Goal: Transaction & Acquisition: Subscribe to service/newsletter

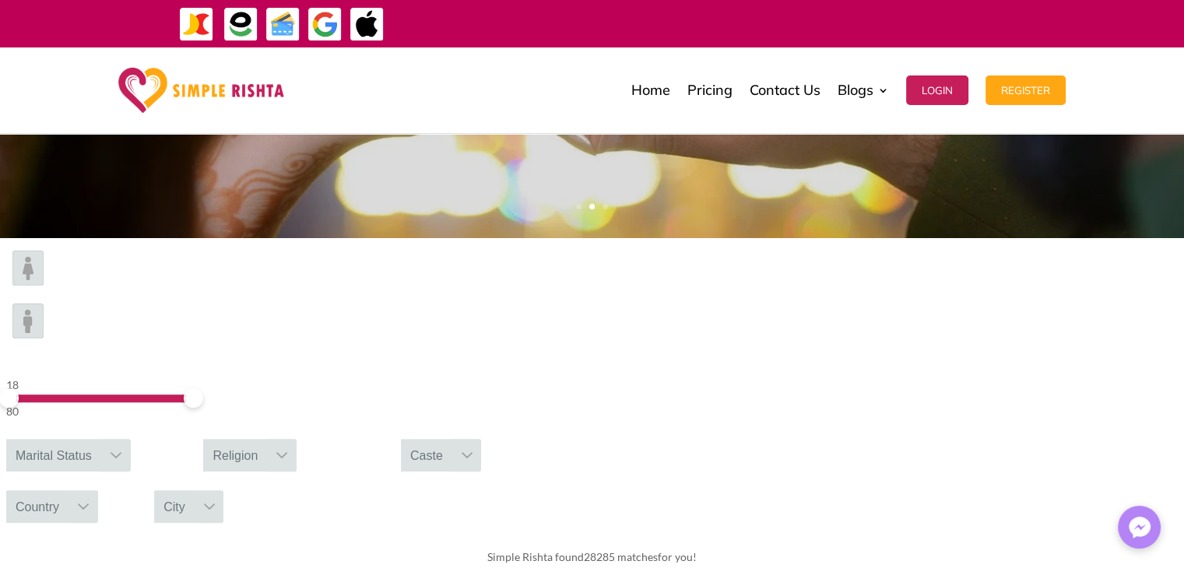
scroll to position [399, 0]
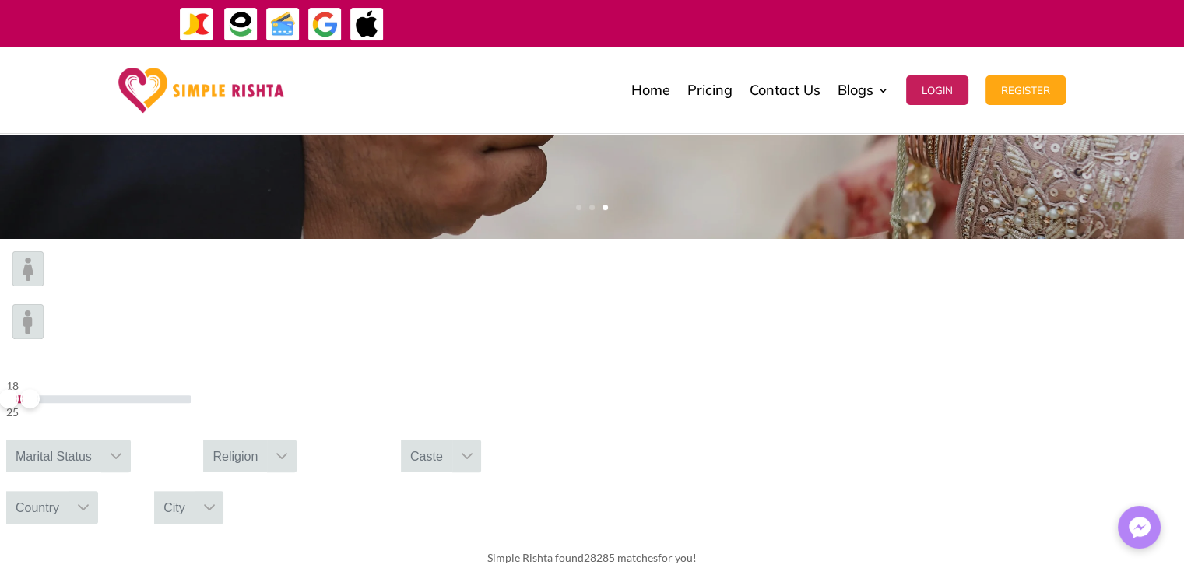
drag, startPoint x: 292, startPoint y: 297, endPoint x: 211, endPoint y: 311, distance: 82.3
click at [198, 370] on div "18 25" at bounding box center [99, 398] width 198 height 57
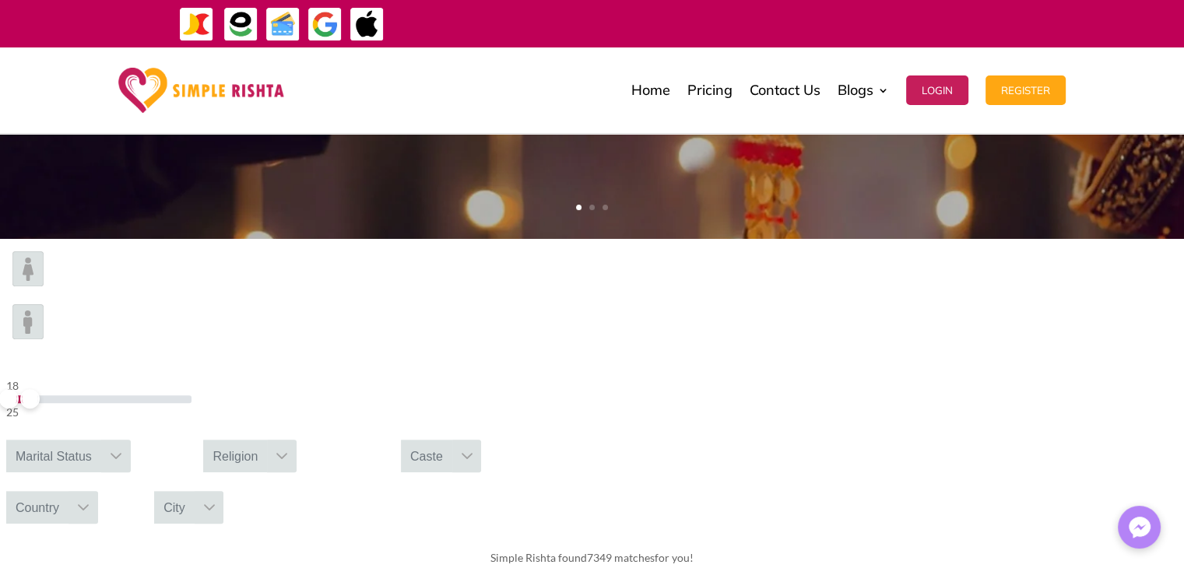
click at [101, 440] on div "Marital Status" at bounding box center [53, 456] width 95 height 33
click at [244, 342] on div "18 25 Marital Status No results found Please select gender No available options…" at bounding box center [592, 388] width 1184 height 298
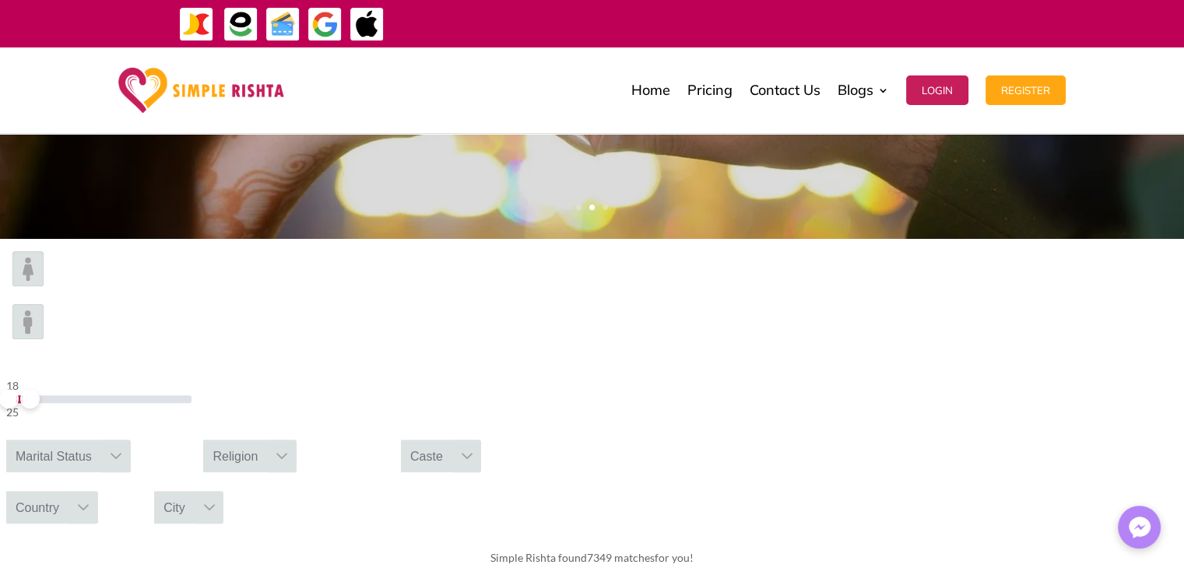
click at [44, 286] on img at bounding box center [27, 268] width 31 height 35
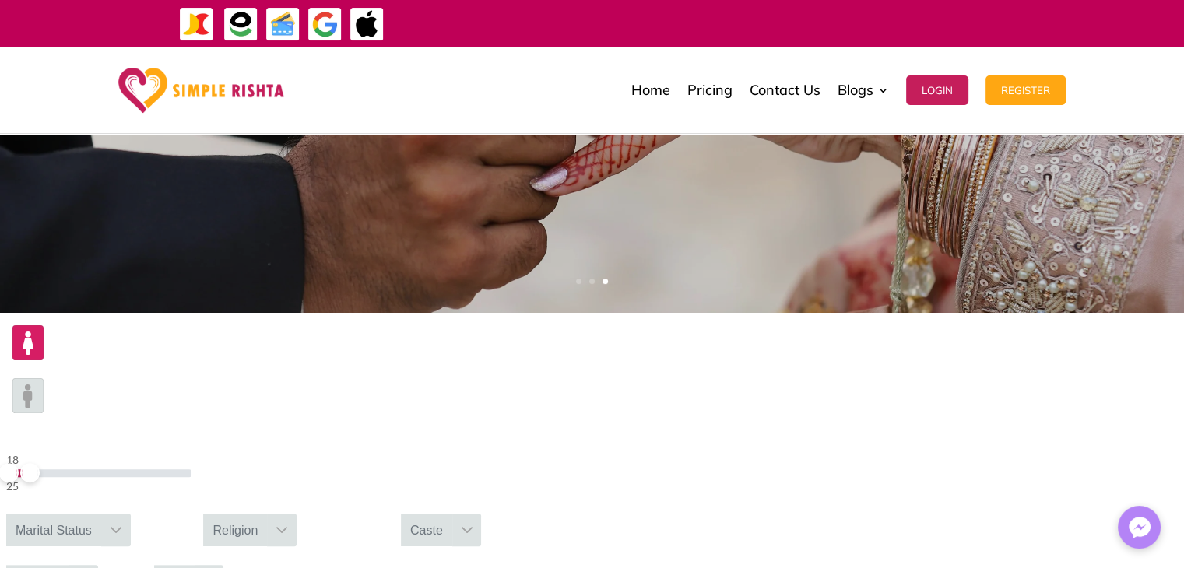
scroll to position [324, 0]
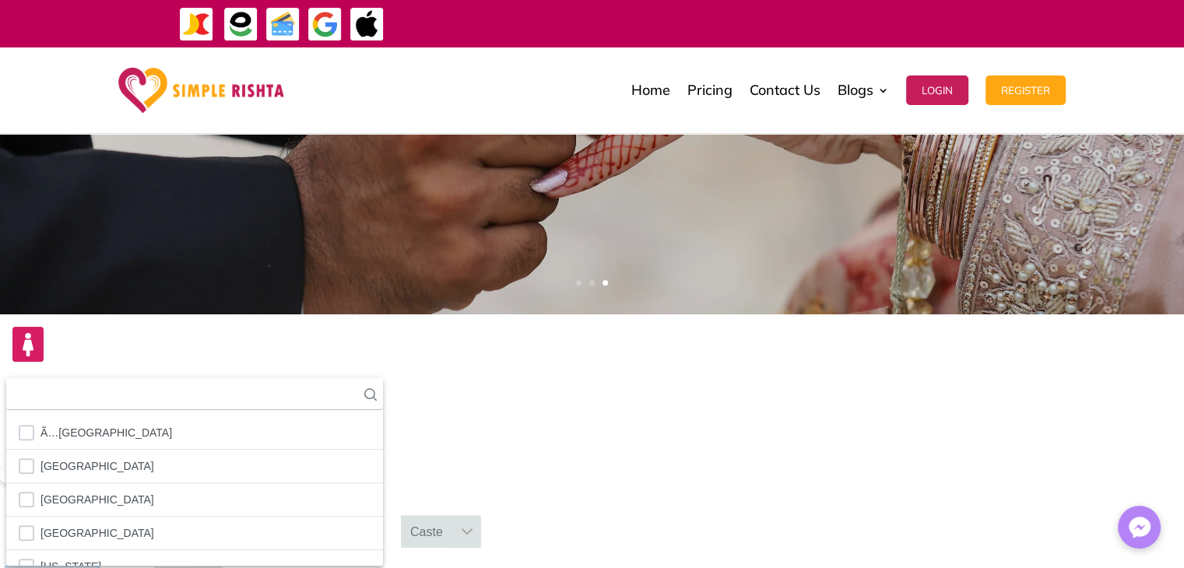
scroll to position [16, 2]
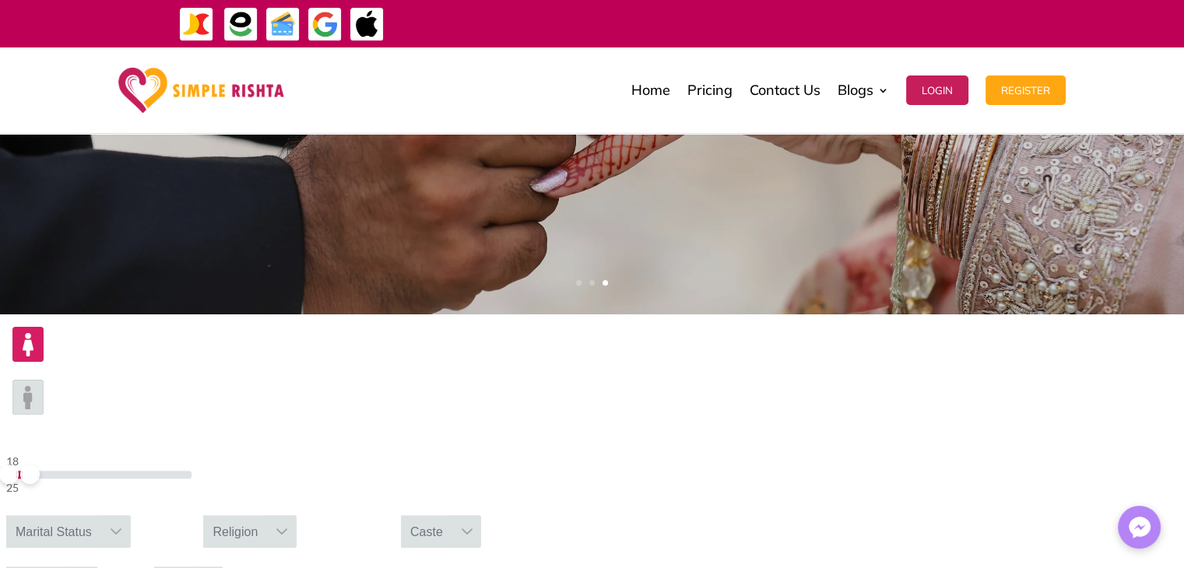
type input "******"
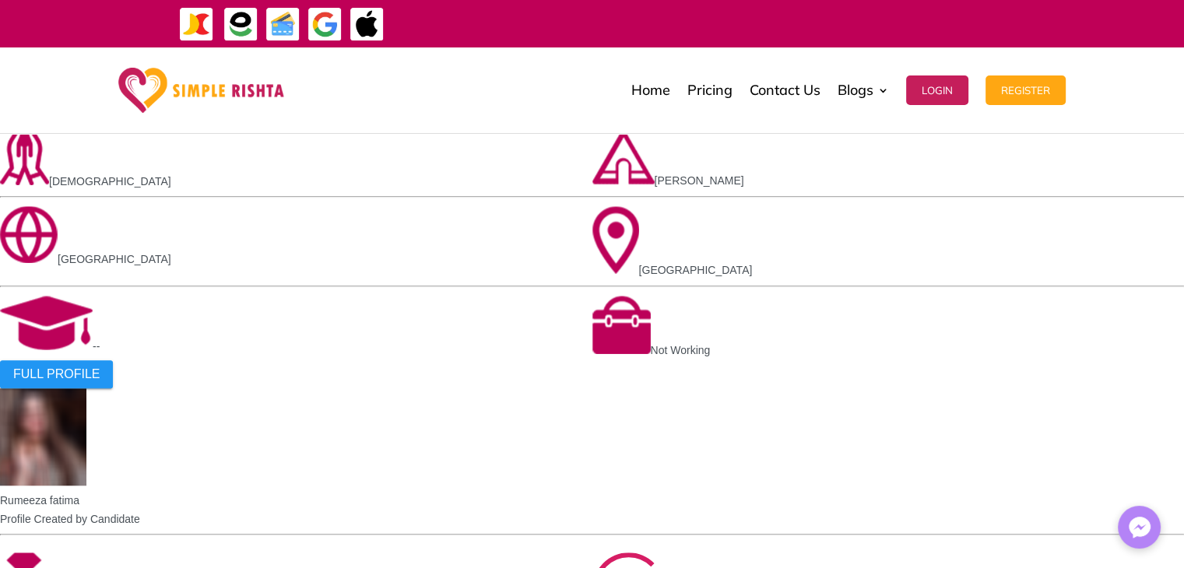
scroll to position [1118, 0]
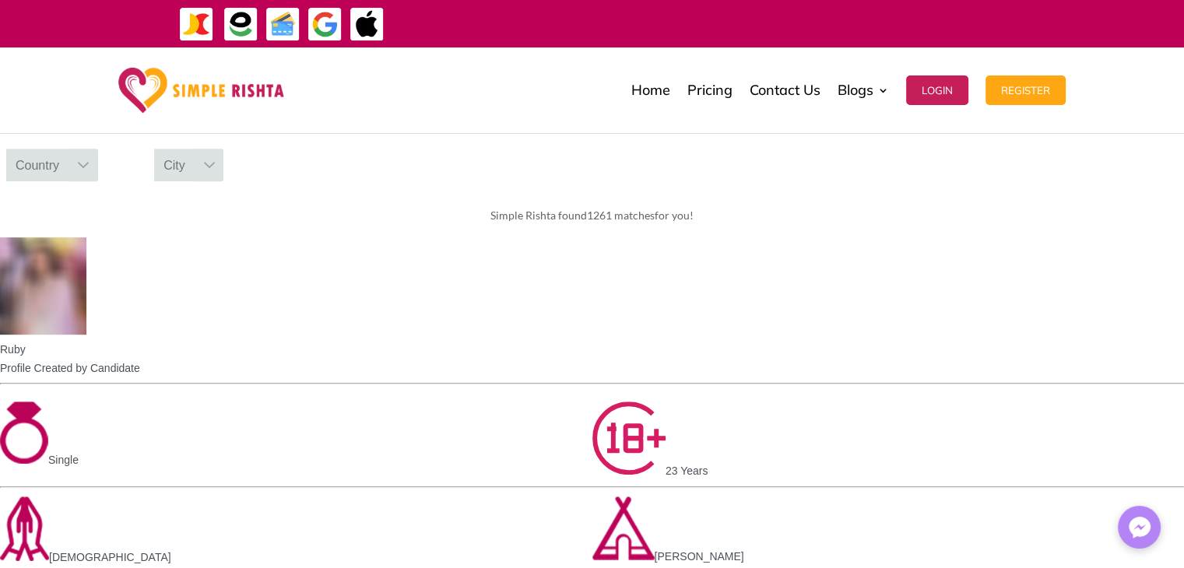
drag, startPoint x: 876, startPoint y: 513, endPoint x: 879, endPoint y: 524, distance: 11.1
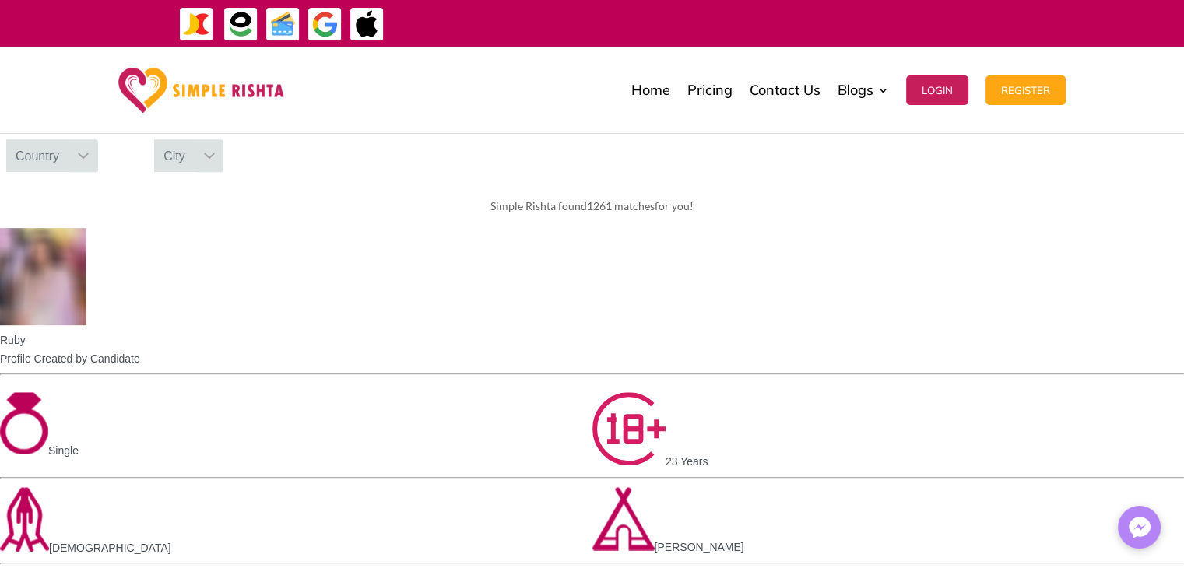
scroll to position [753, 0]
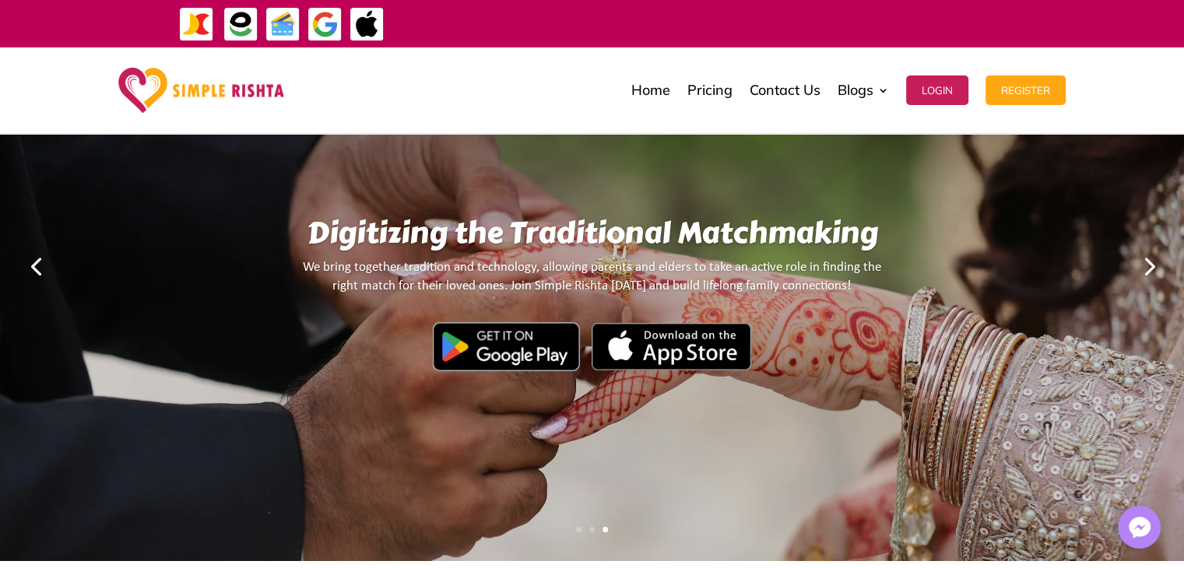
scroll to position [0, 0]
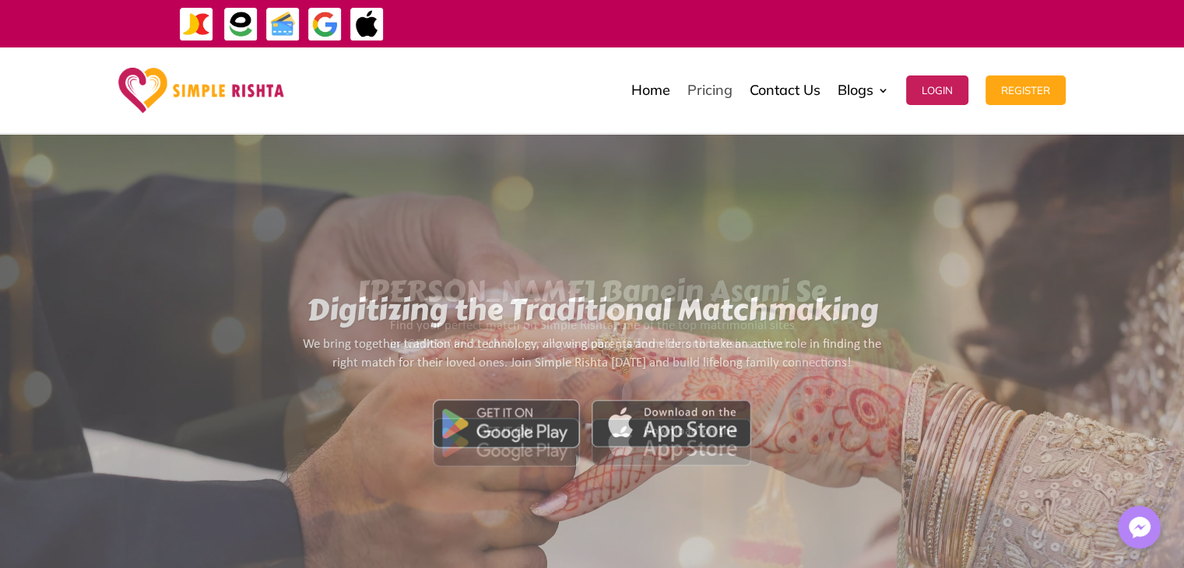
click at [717, 94] on link "Pricing" at bounding box center [709, 90] width 45 height 78
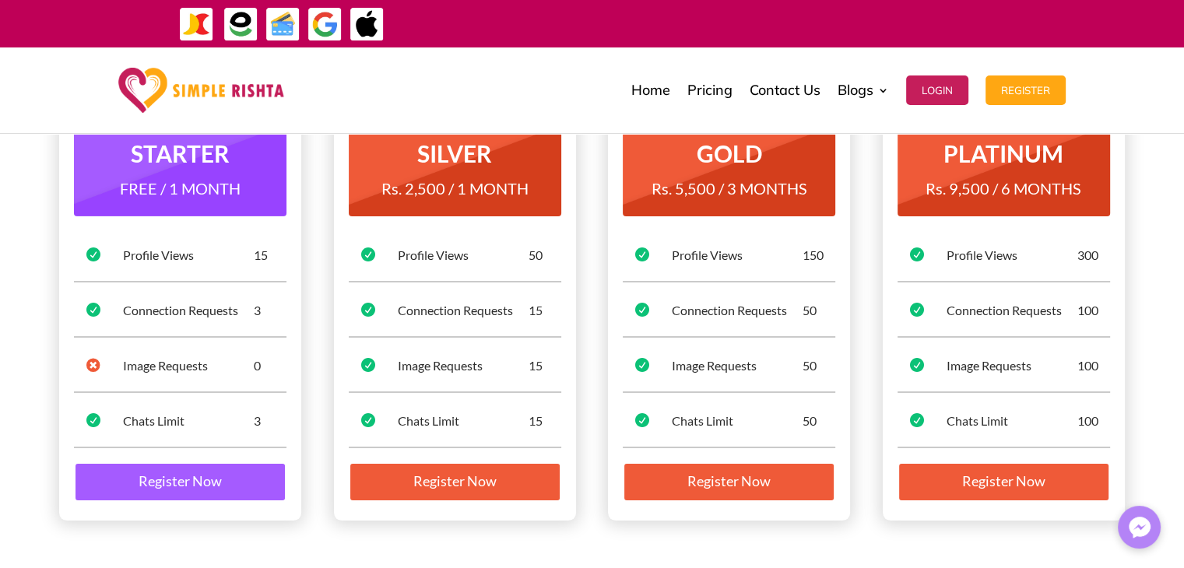
scroll to position [182, 0]
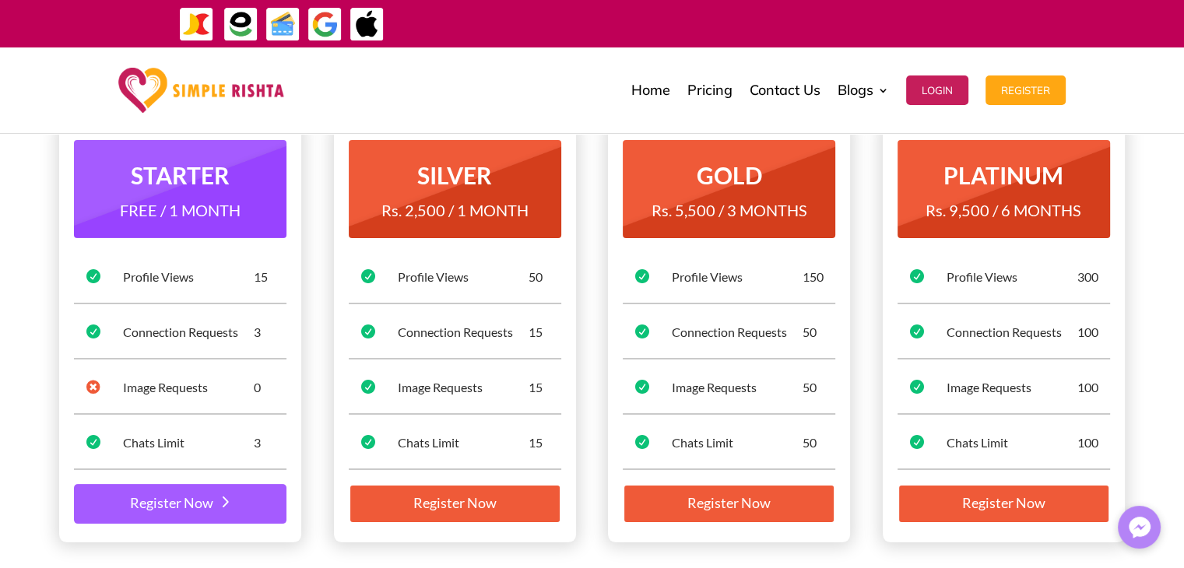
click at [162, 507] on link "Register Now" at bounding box center [180, 504] width 212 height 40
